Goal: Task Accomplishment & Management: Use online tool/utility

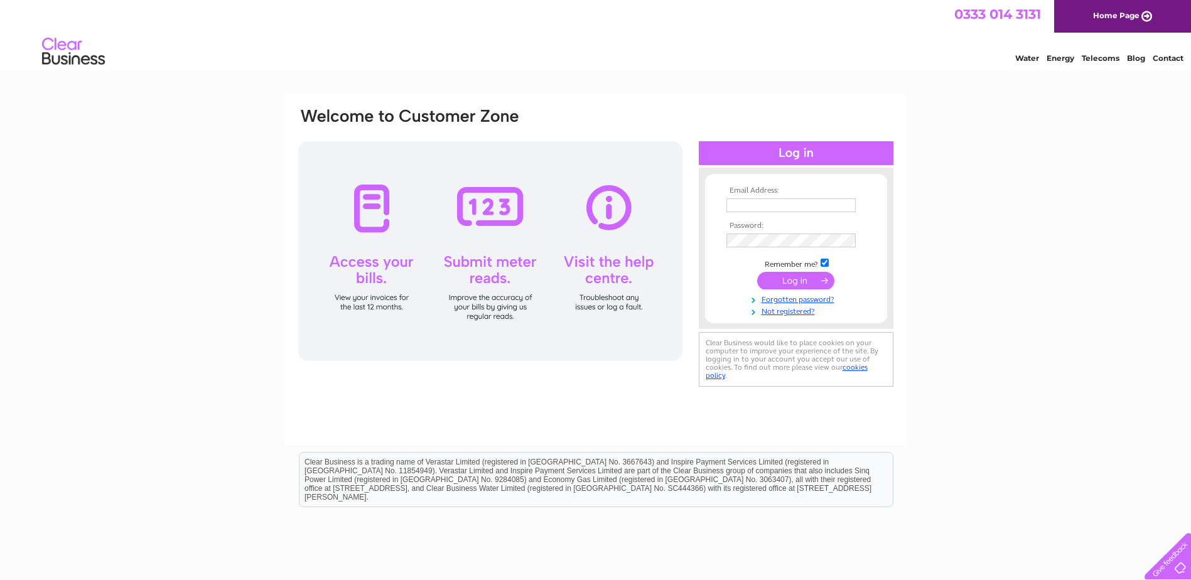
type input "malin-motor-bodies@live.co.uk"
click at [785, 279] on input "submit" at bounding box center [795, 281] width 77 height 18
click at [1031, 56] on link "Water" at bounding box center [1027, 57] width 24 height 9
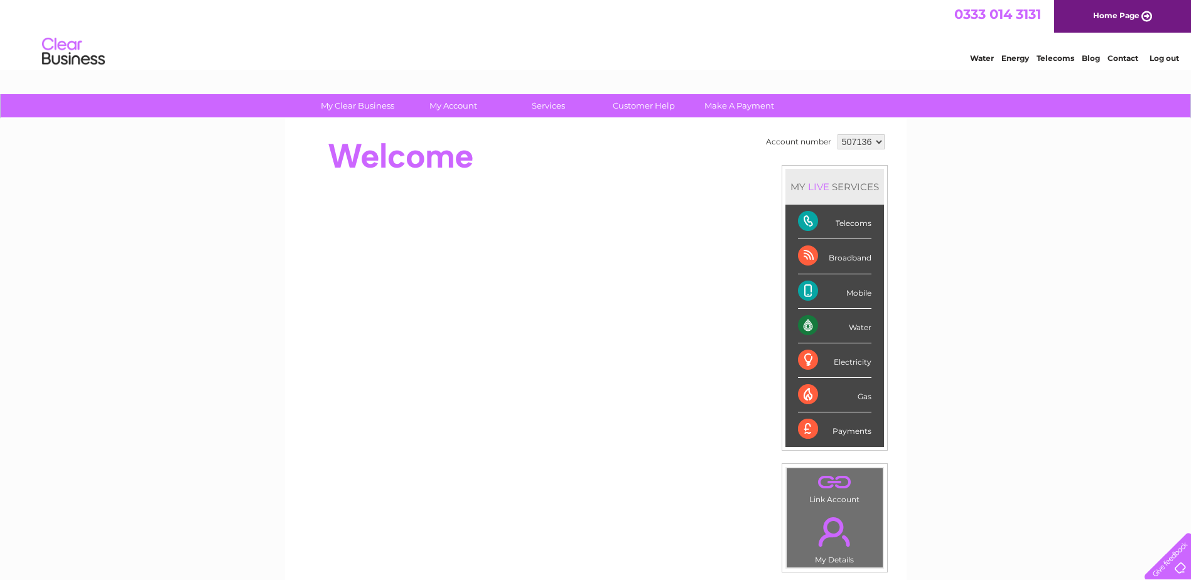
click at [818, 327] on div "Water" at bounding box center [834, 326] width 73 height 35
click at [809, 328] on div "Water" at bounding box center [834, 326] width 73 height 35
click at [849, 326] on div "Water" at bounding box center [834, 326] width 73 height 35
click at [865, 336] on div "Water" at bounding box center [834, 326] width 73 height 35
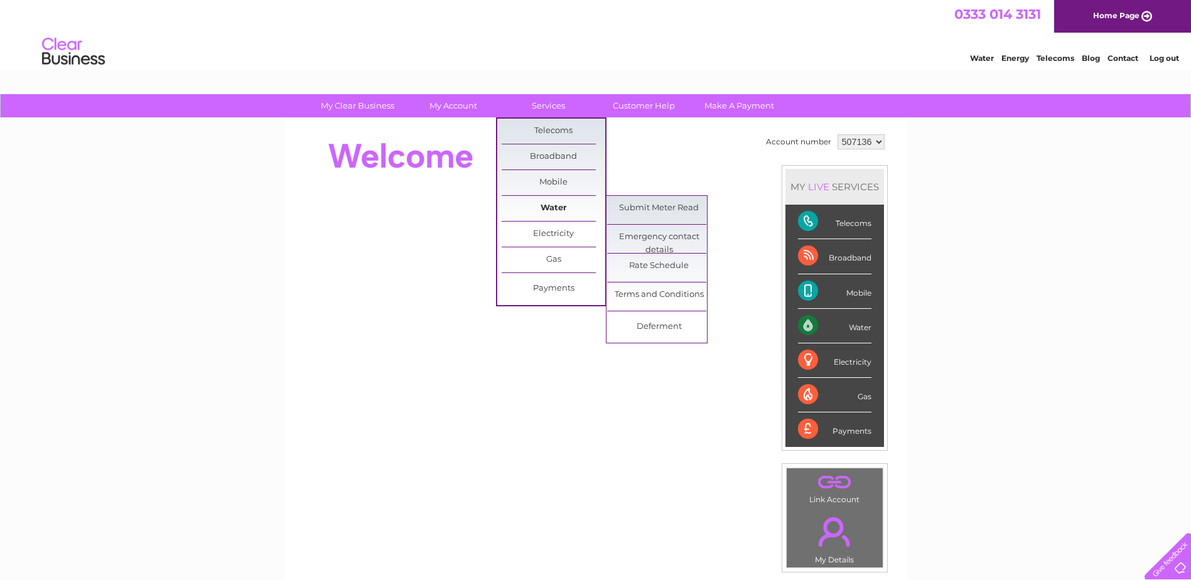
click at [561, 208] on link "Water" at bounding box center [554, 208] width 104 height 25
click at [627, 207] on link "Submit Meter Read" at bounding box center [659, 208] width 104 height 25
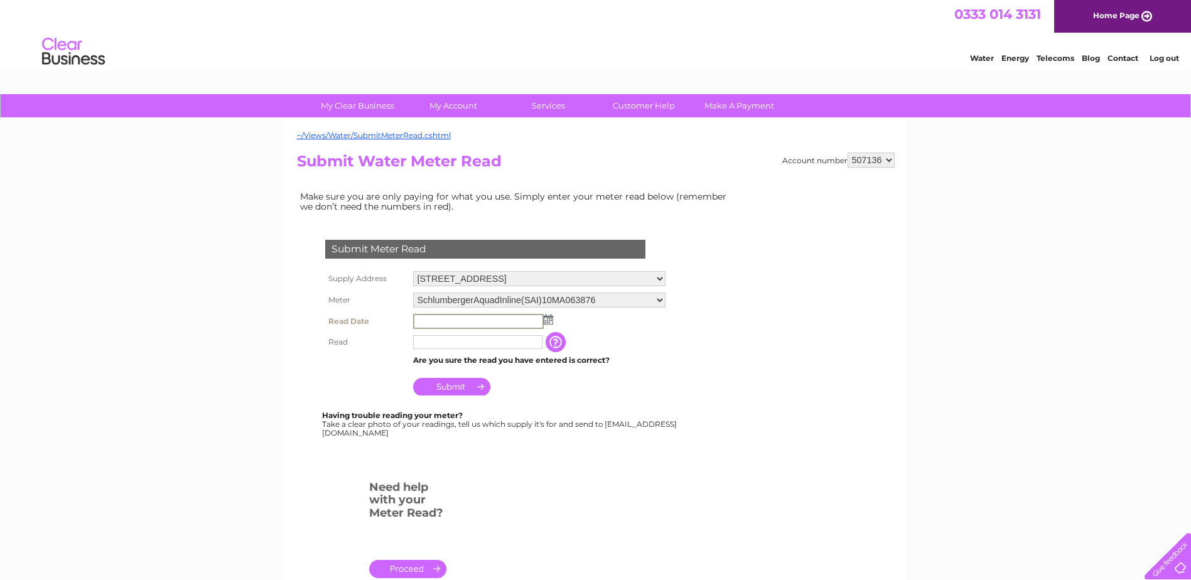
click at [414, 320] on input "text" at bounding box center [478, 321] width 131 height 15
click at [428, 320] on input "text" at bounding box center [478, 321] width 131 height 15
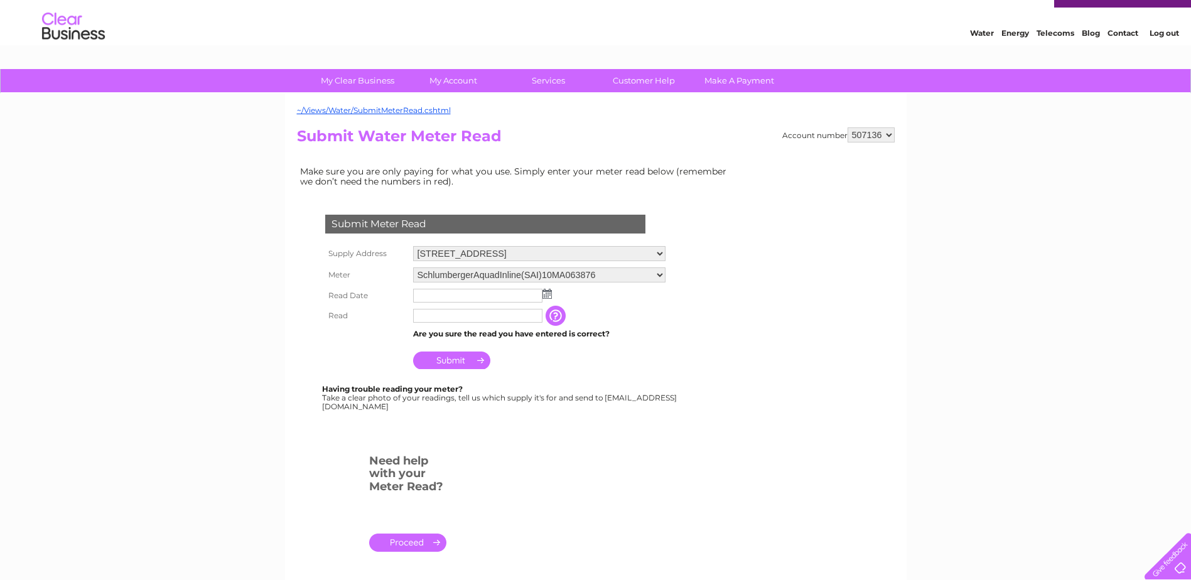
click at [551, 296] on img at bounding box center [546, 294] width 9 height 10
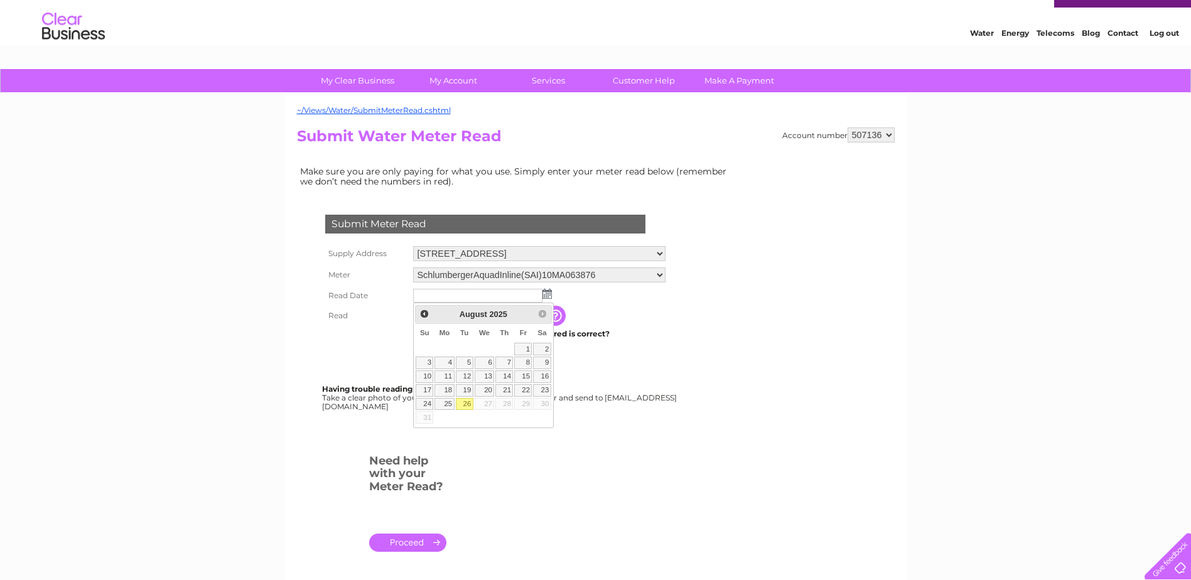
click at [471, 401] on link "26" at bounding box center [465, 404] width 18 height 13
type input "2025/08/26"
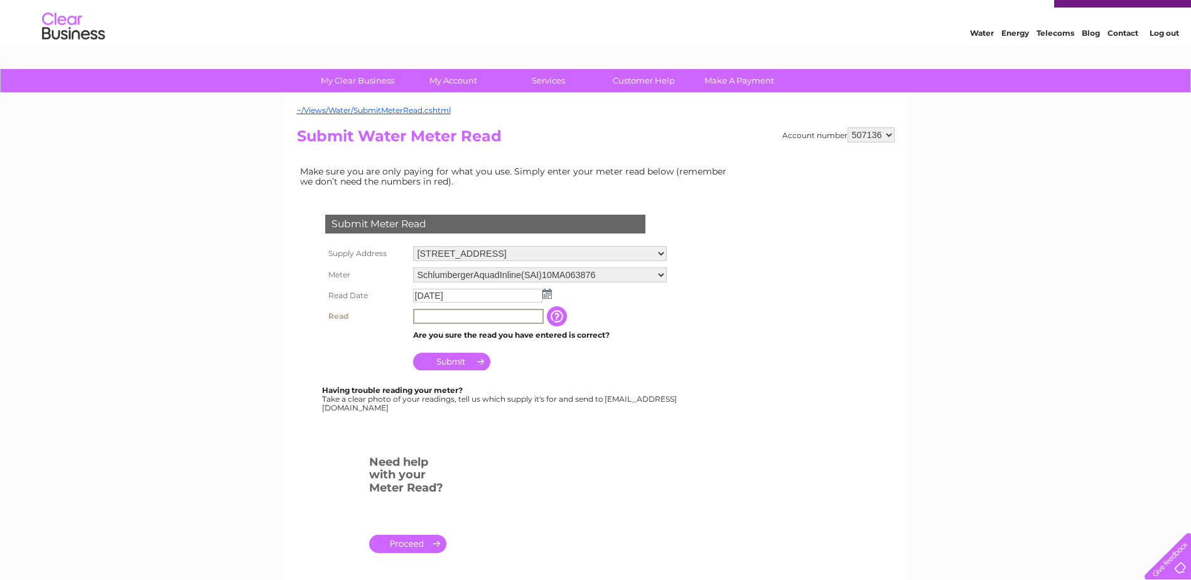
click at [419, 313] on input "text" at bounding box center [478, 316] width 131 height 15
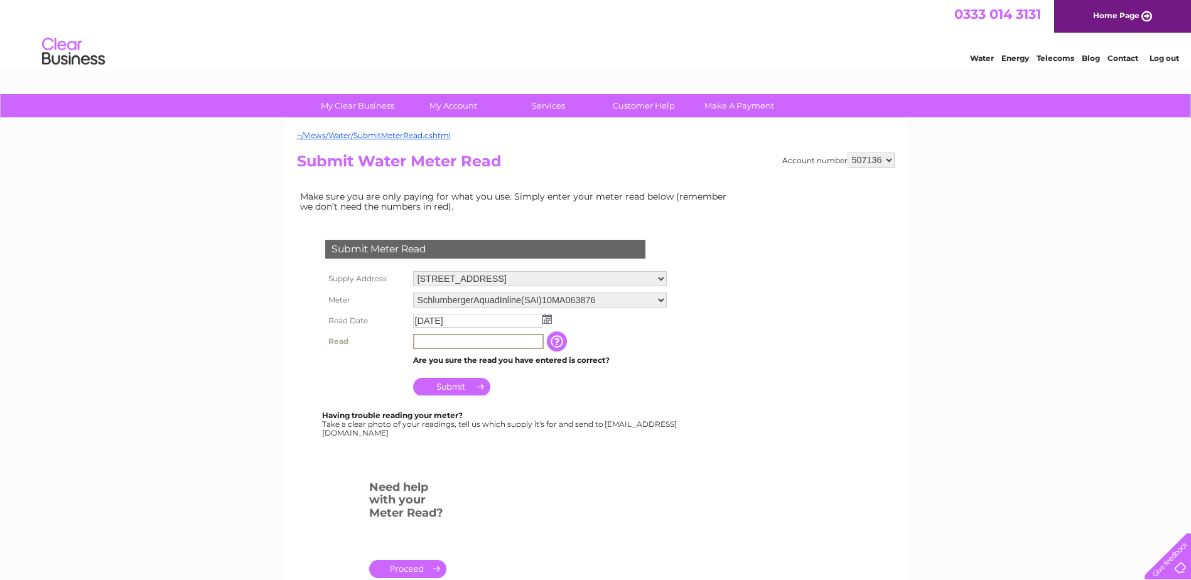
click at [435, 343] on input "text" at bounding box center [478, 341] width 131 height 15
click at [561, 338] on input "button" at bounding box center [557, 341] width 23 height 20
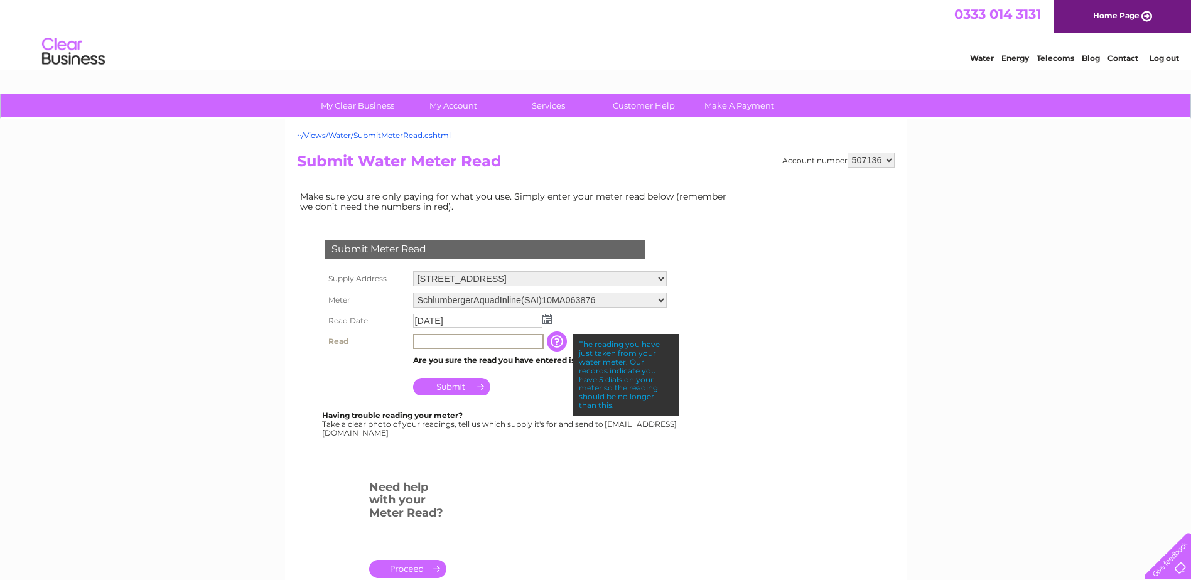
click at [428, 340] on input "text" at bounding box center [478, 341] width 131 height 15
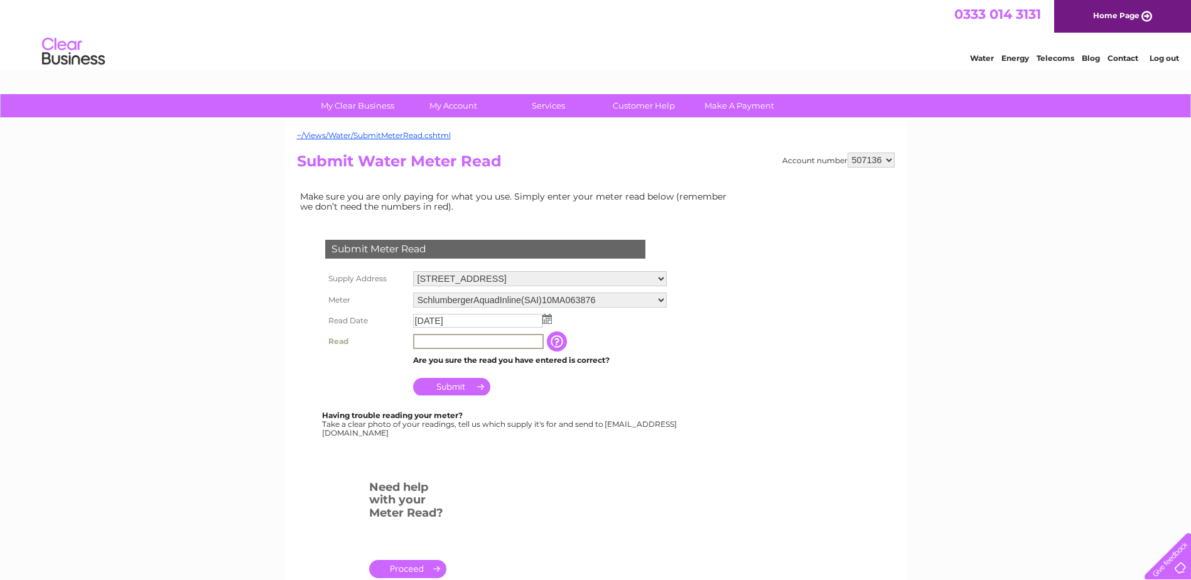
click at [431, 340] on input "text" at bounding box center [478, 341] width 131 height 15
click at [528, 341] on input "text" at bounding box center [478, 341] width 131 height 15
click at [562, 341] on input "button" at bounding box center [557, 341] width 23 height 20
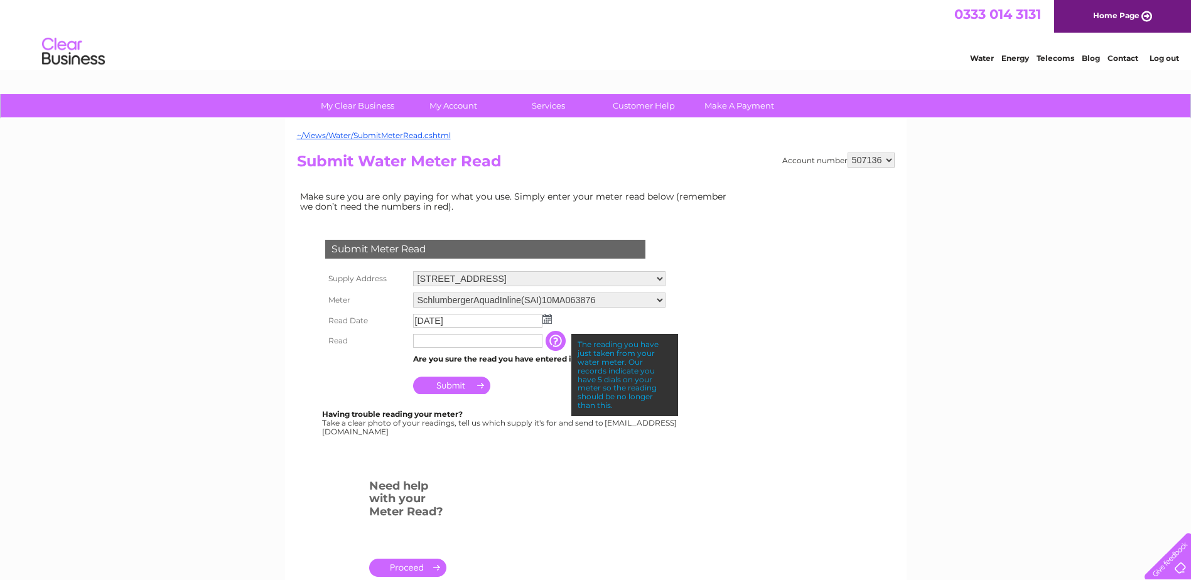
click at [522, 360] on td "Are you sure the read you have entered is correct?" at bounding box center [539, 359] width 259 height 16
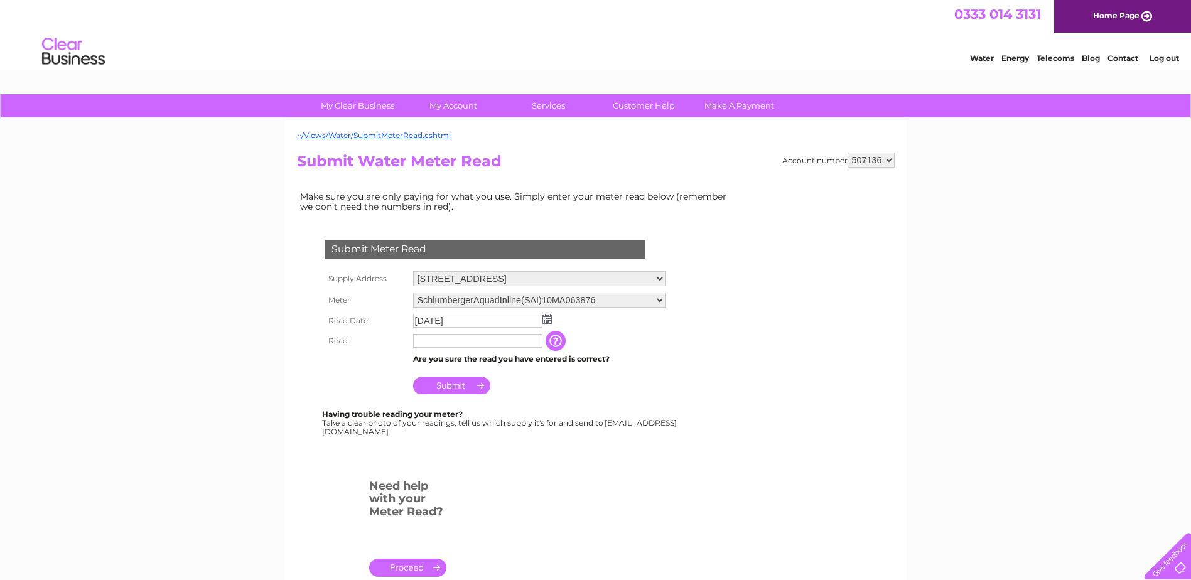
click at [514, 362] on td "Are you sure the read you have entered is correct?" at bounding box center [539, 359] width 259 height 16
click at [449, 343] on input "text" at bounding box center [478, 341] width 131 height 15
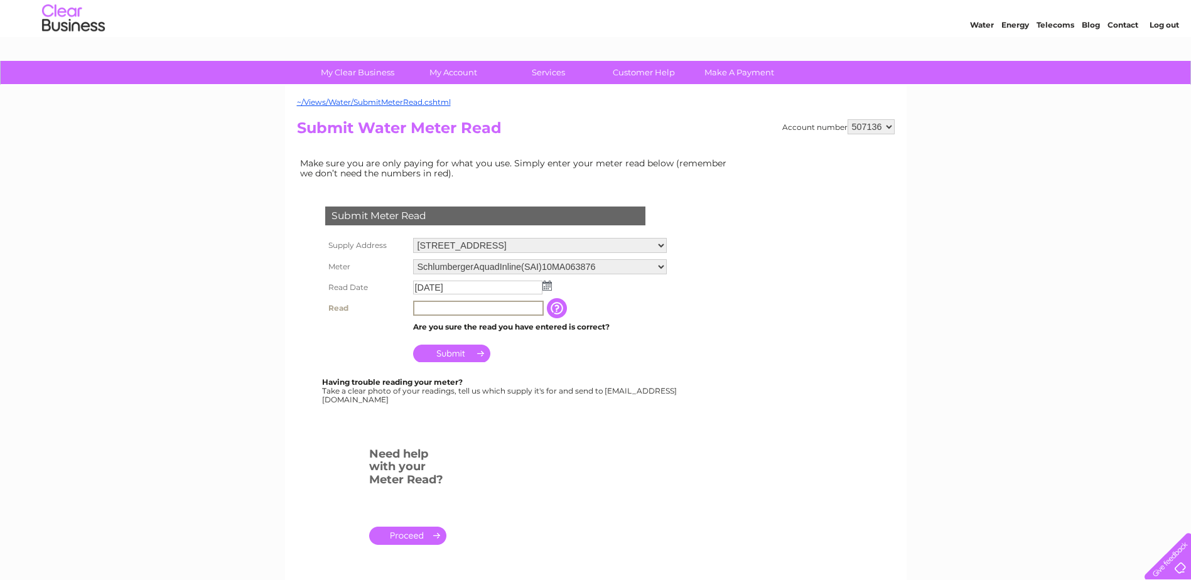
scroll to position [126, 0]
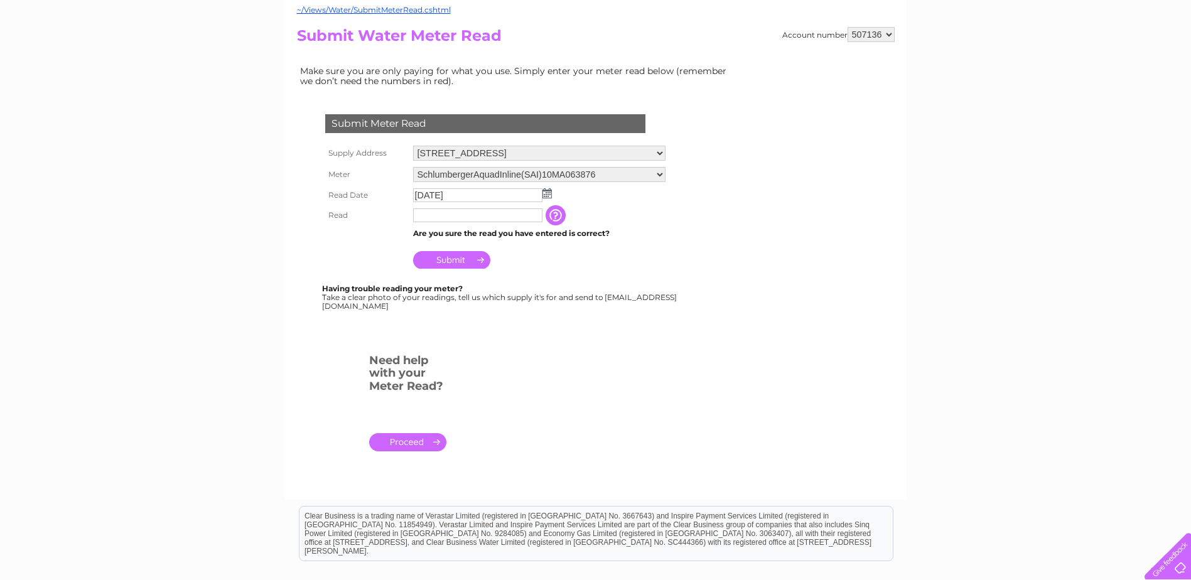
click at [407, 441] on link "." at bounding box center [407, 442] width 77 height 18
click at [546, 196] on img at bounding box center [546, 193] width 9 height 10
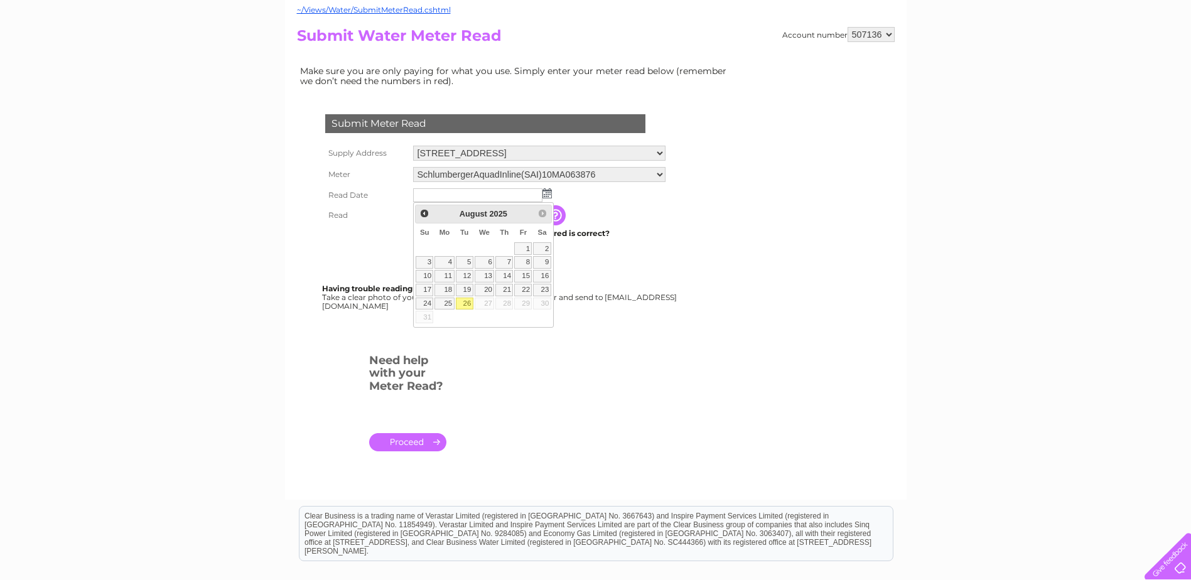
click at [465, 298] on link "26" at bounding box center [465, 304] width 18 height 13
type input "[DATE]"
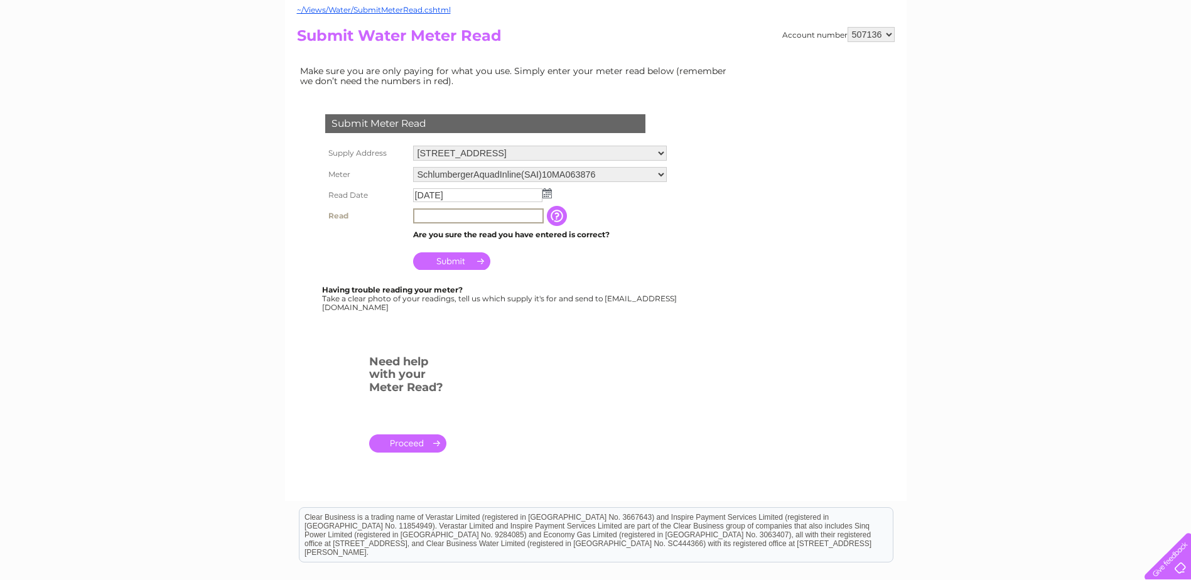
click at [439, 215] on input "text" at bounding box center [478, 215] width 131 height 15
type input "1299"
click at [455, 255] on input "Submit" at bounding box center [451, 260] width 77 height 18
